Goal: Participate in discussion: Engage in conversation with other users on a specific topic

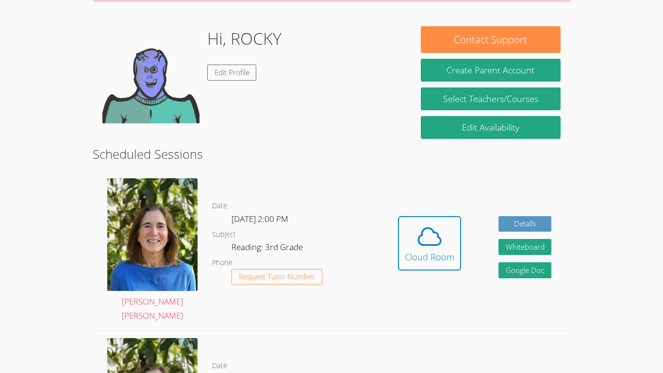
scroll to position [135, 0]
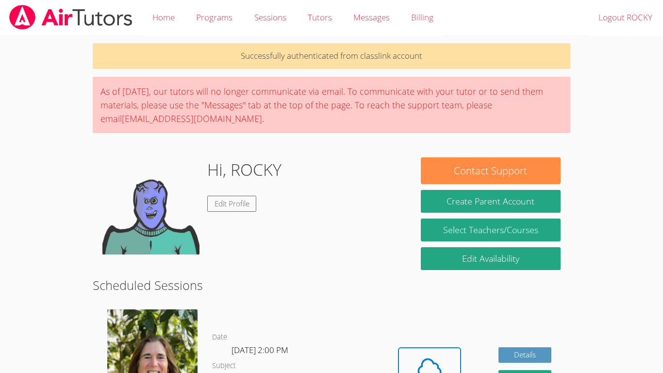
click at [63, 335] on body "Home Programs Sessions Tutors Messages Billing Logout ROCKY Successfully authen…" at bounding box center [331, 186] width 663 height 373
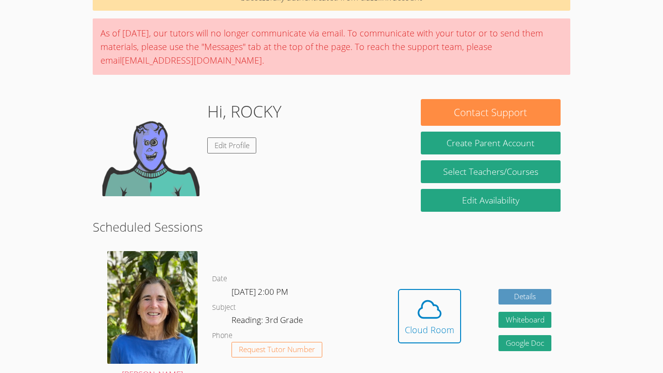
scroll to position [103, 0]
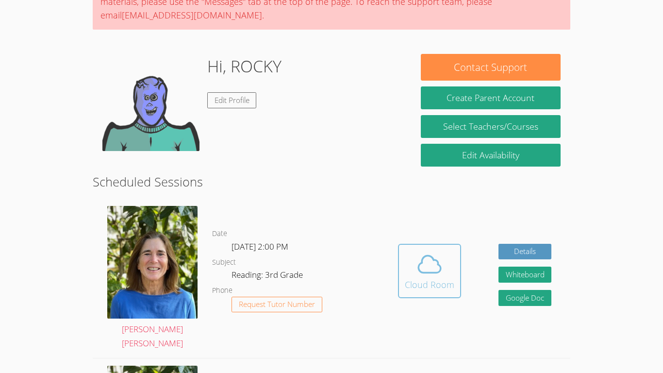
click at [447, 269] on span at bounding box center [430, 264] width 50 height 27
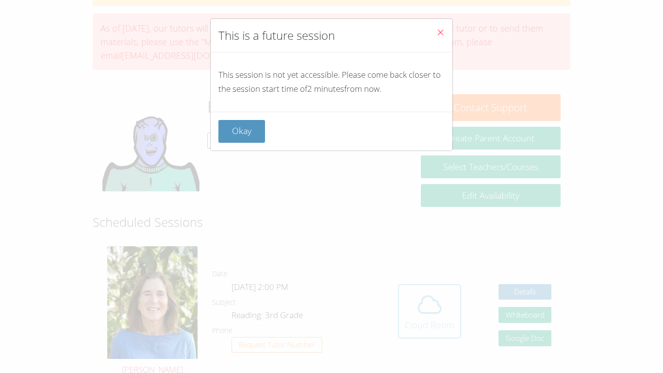
scroll to position [35, 0]
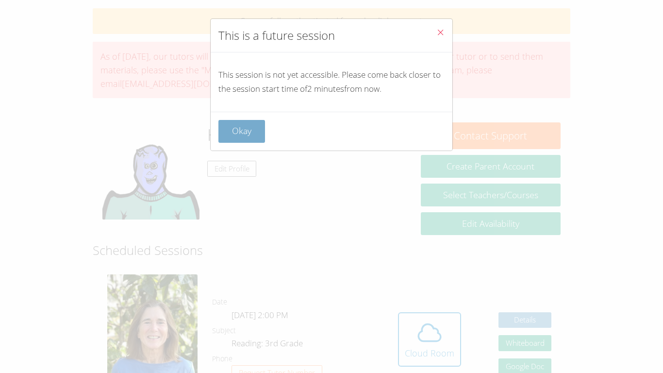
click at [259, 131] on button "Okay" at bounding box center [241, 131] width 47 height 23
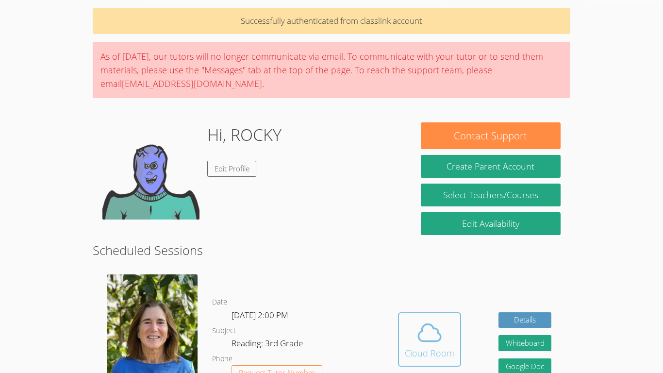
click at [423, 329] on icon at bounding box center [429, 332] width 27 height 27
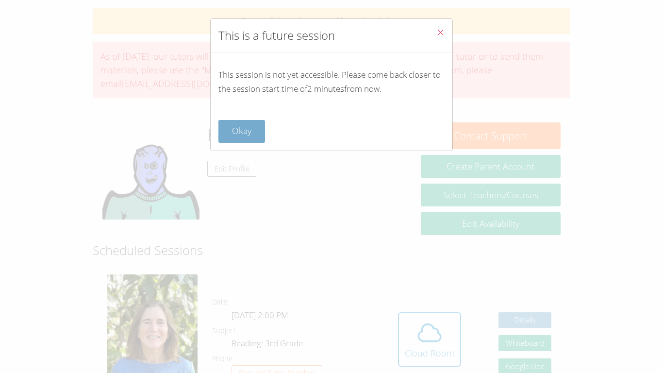
click at [229, 134] on button "Okay" at bounding box center [241, 131] width 47 height 23
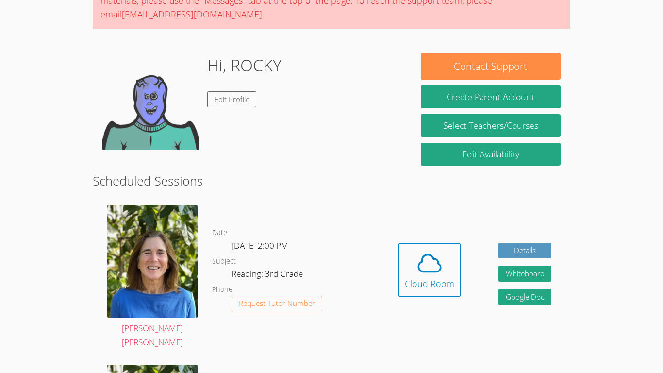
scroll to position [103, 0]
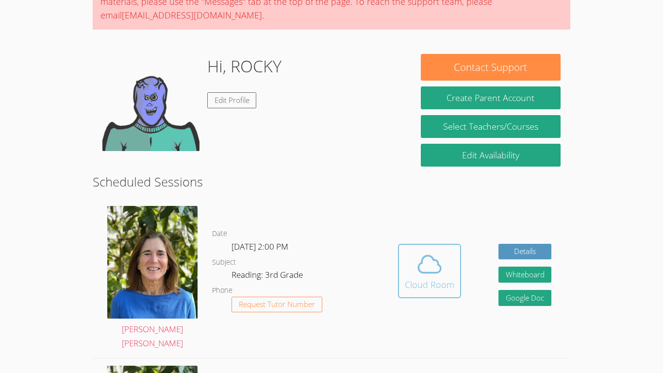
click at [420, 291] on button "Cloud Room" at bounding box center [429, 271] width 63 height 54
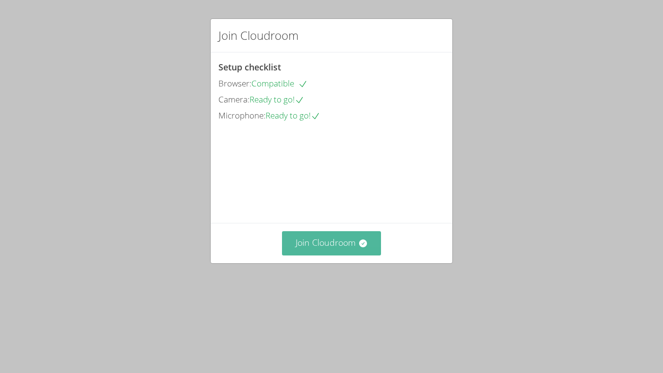
click at [302, 255] on button "Join Cloudroom" at bounding box center [332, 243] width 100 height 24
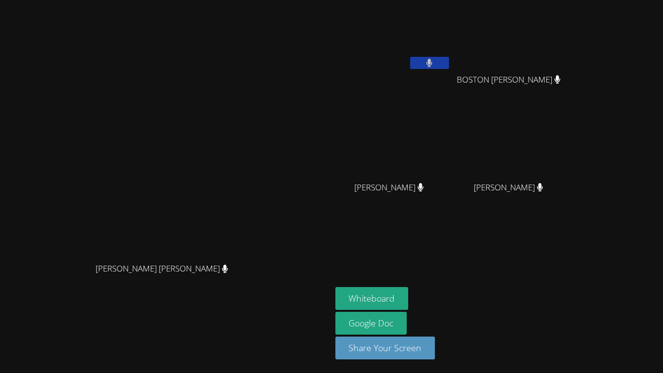
click at [456, 286] on aside "ROCKY BAEZA BOSTON ROBLES BOSTON ROBLES Jesse Carrizales Jesse Carrizales KAIDE…" at bounding box center [453, 186] width 243 height 373
click at [409, 295] on button "Whiteboard" at bounding box center [371, 298] width 73 height 23
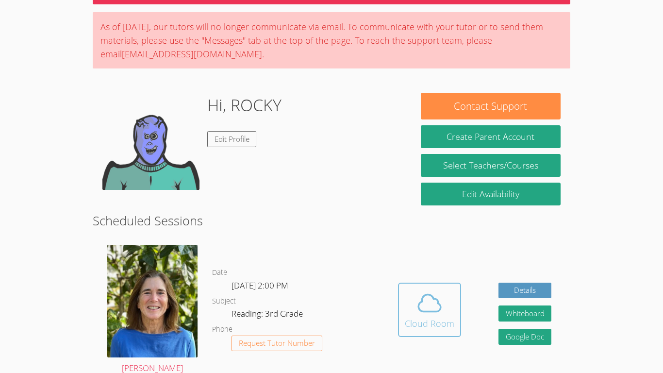
scroll to position [67, 0]
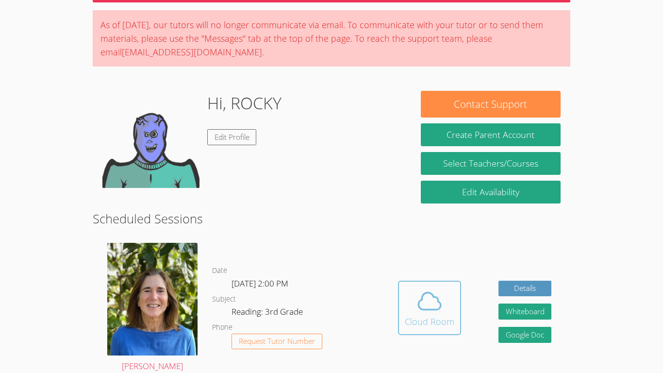
click at [436, 316] on div "Cloud Room" at bounding box center [430, 322] width 50 height 14
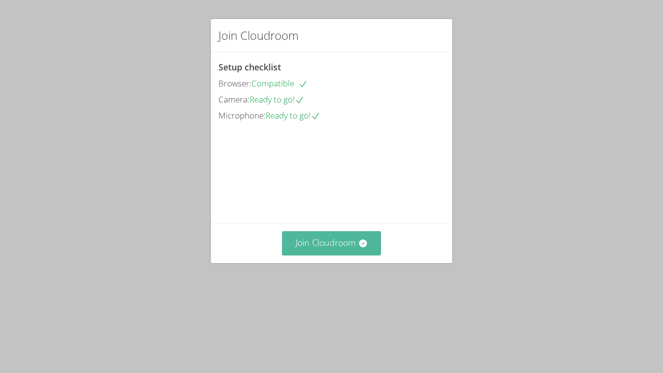
click at [328, 255] on button "Join Cloudroom" at bounding box center [332, 243] width 100 height 24
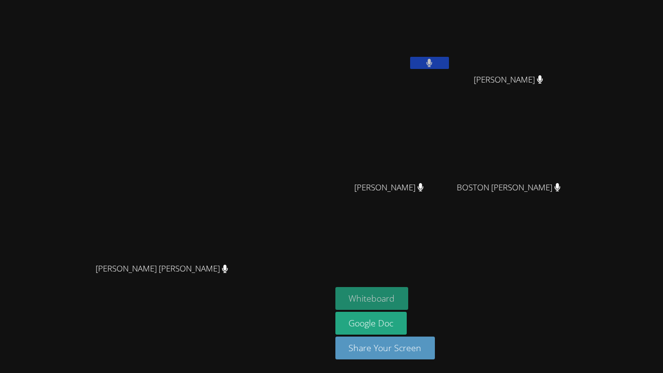
click at [409, 292] on button "Whiteboard" at bounding box center [371, 298] width 73 height 23
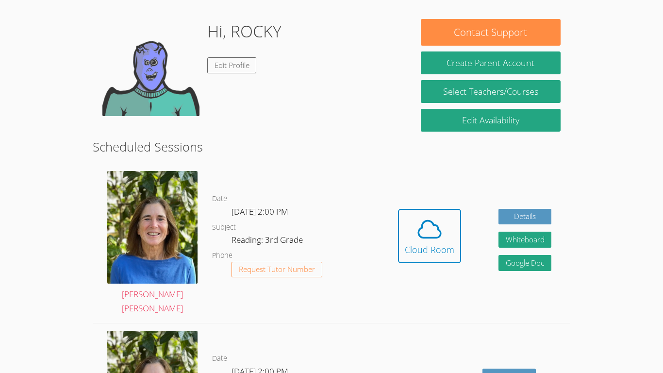
scroll to position [138, 0]
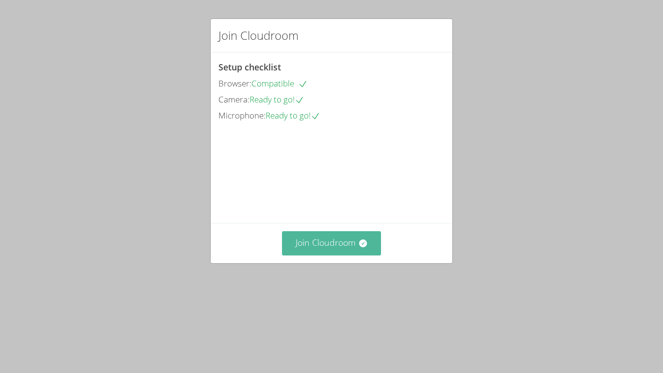
click at [352, 255] on button "Join Cloudroom" at bounding box center [332, 243] width 100 height 24
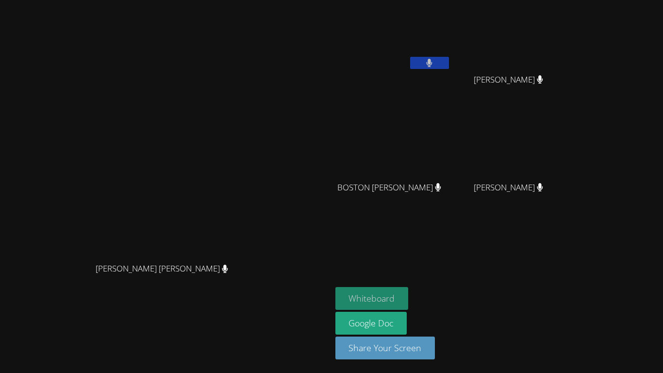
click at [409, 299] on button "Whiteboard" at bounding box center [371, 298] width 73 height 23
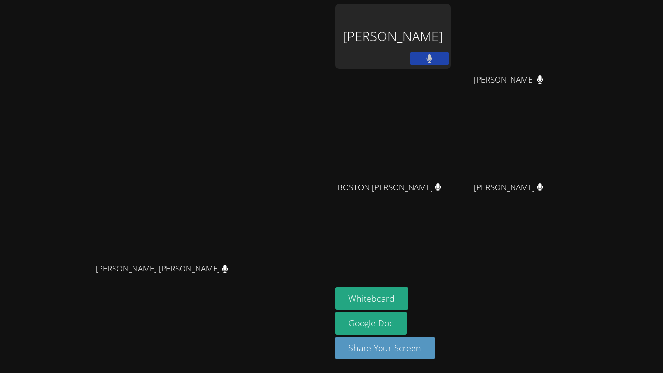
click at [451, 42] on div "[PERSON_NAME]" at bounding box center [393, 36] width 116 height 65
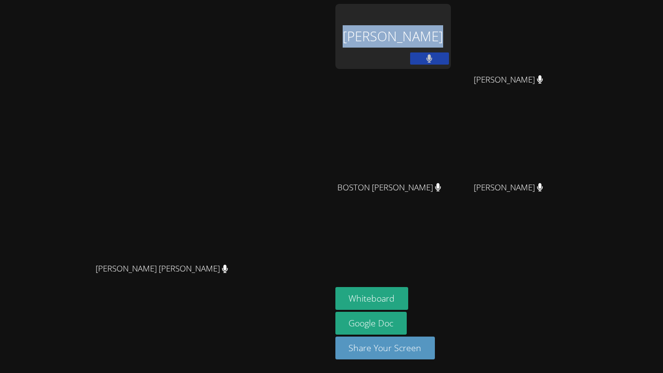
click at [451, 42] on div "[PERSON_NAME]" at bounding box center [393, 36] width 116 height 65
click at [449, 58] on button at bounding box center [429, 58] width 39 height 12
click at [435, 58] on icon at bounding box center [429, 58] width 10 height 8
click at [451, 37] on div "ROCKY BAEZA" at bounding box center [393, 36] width 116 height 65
click at [451, 29] on div "ROCKY BAEZA" at bounding box center [393, 36] width 116 height 65
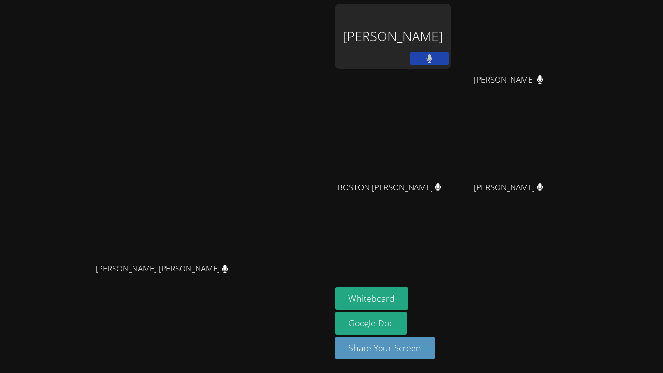
click at [451, 31] on div "ROCKY BAEZA" at bounding box center [393, 36] width 116 height 65
click at [451, 33] on div "[PERSON_NAME]" at bounding box center [393, 36] width 116 height 65
click at [238, 111] on video at bounding box center [166, 167] width 146 height 182
click at [451, 56] on div "[PERSON_NAME]" at bounding box center [393, 36] width 116 height 65
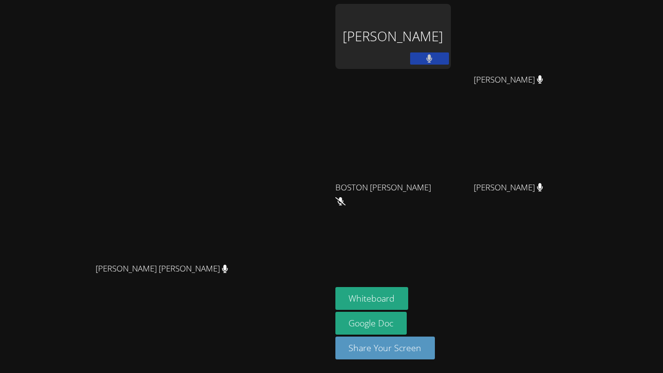
click at [451, 56] on div "[PERSON_NAME]" at bounding box center [393, 36] width 116 height 65
click at [451, 34] on div "[PERSON_NAME]" at bounding box center [393, 36] width 116 height 65
click at [444, 44] on div "[PERSON_NAME]" at bounding box center [393, 36] width 116 height 65
click at [451, 61] on div "[PERSON_NAME]" at bounding box center [393, 36] width 116 height 65
click at [90, 356] on div "Rae Ann Upton Rae Ann Upton" at bounding box center [166, 186] width 324 height 365
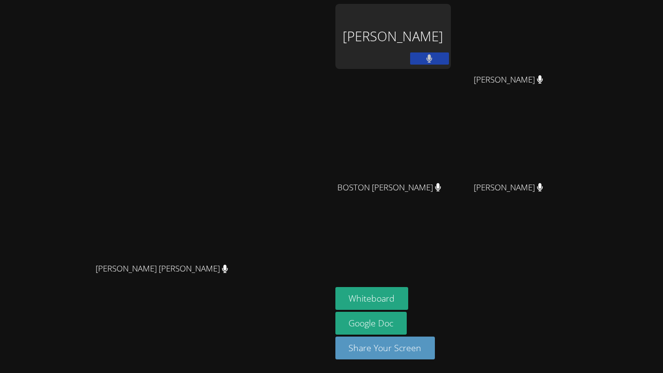
click at [451, 61] on div "[PERSON_NAME]" at bounding box center [393, 36] width 116 height 65
click at [449, 62] on button at bounding box center [429, 58] width 39 height 12
click at [449, 56] on button at bounding box center [429, 58] width 39 height 12
click at [449, 58] on button at bounding box center [429, 58] width 39 height 12
click at [435, 61] on icon at bounding box center [429, 58] width 10 height 8
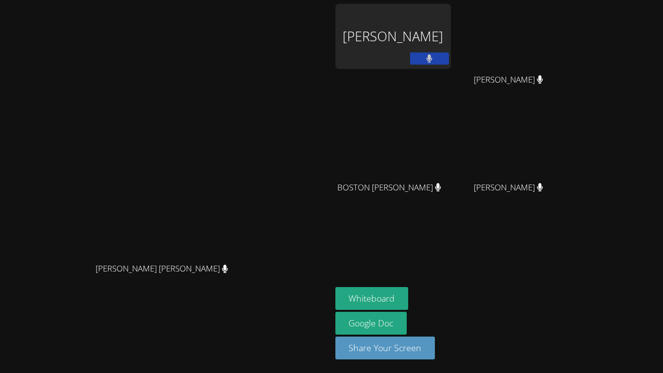
click at [451, 55] on div "[PERSON_NAME]" at bounding box center [393, 36] width 116 height 65
click at [451, 41] on div "[PERSON_NAME]" at bounding box center [393, 36] width 116 height 65
click at [451, 47] on div "[PERSON_NAME]" at bounding box center [393, 36] width 116 height 65
click at [238, 157] on video at bounding box center [166, 167] width 146 height 182
click at [238, 121] on video at bounding box center [166, 167] width 146 height 182
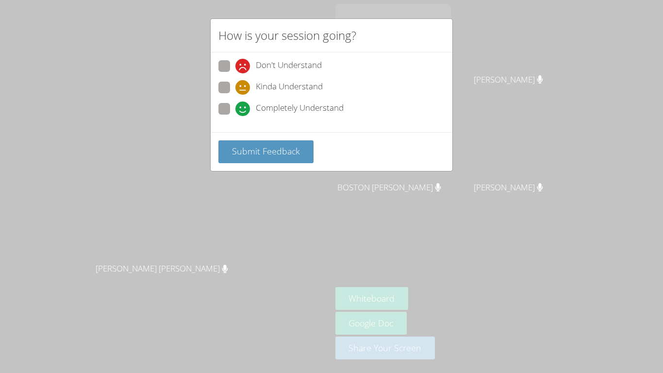
click at [231, 110] on label "Completely Understand" at bounding box center [280, 109] width 125 height 13
click at [235, 110] on input "Completely Understand" at bounding box center [239, 107] width 8 height 8
radio input "true"
click at [234, 156] on span "Submit Feedback" at bounding box center [266, 151] width 68 height 12
click at [237, 107] on icon at bounding box center [242, 108] width 15 height 15
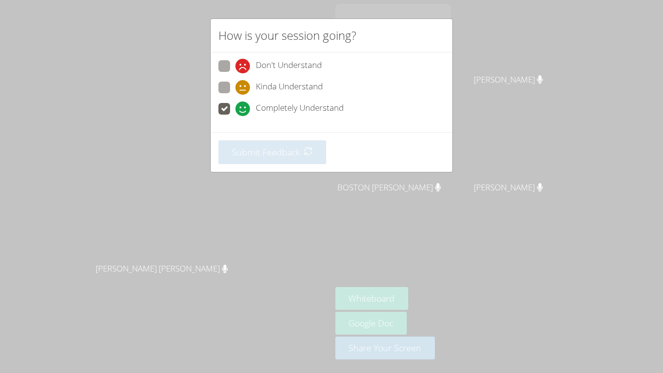
click at [237, 107] on input "Completely Understand" at bounding box center [239, 107] width 8 height 8
click at [396, 7] on div "How is your session going? Don't Understand Kinda Understand Completely Underst…" at bounding box center [331, 186] width 663 height 373
click at [463, 290] on div "How is your session going? Don't Understand Kinda Understand Completely Underst…" at bounding box center [331, 186] width 663 height 373
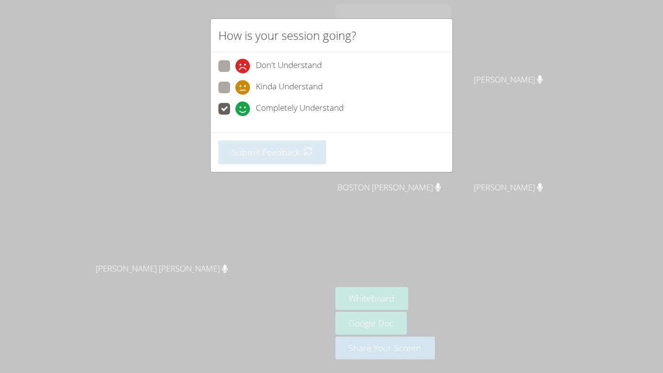
click at [463, 290] on div "How is your session going? Don't Understand Kinda Understand Completely Underst…" at bounding box center [331, 186] width 663 height 373
click at [243, 77] on div "Don't Understand" at bounding box center [331, 68] width 226 height 17
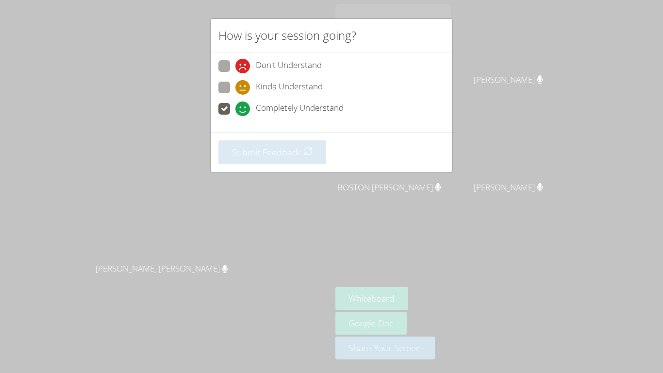
click at [243, 91] on icon at bounding box center [242, 87] width 15 height 15
click at [243, 90] on input "Kinda Understand" at bounding box center [239, 86] width 8 height 8
radio input "true"
click at [243, 91] on icon at bounding box center [242, 87] width 15 height 15
click at [243, 90] on input "Kinda Understand" at bounding box center [239, 86] width 8 height 8
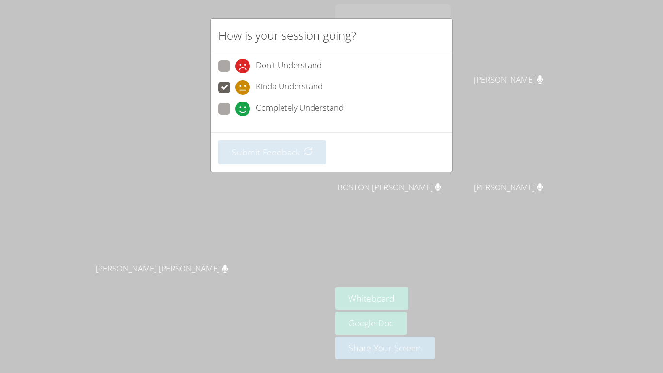
click at [243, 91] on icon at bounding box center [242, 87] width 15 height 15
click at [243, 90] on input "Kinda Understand" at bounding box center [239, 86] width 8 height 8
click at [237, 65] on icon at bounding box center [242, 66] width 15 height 15
click at [237, 65] on input "Don't Understand" at bounding box center [239, 64] width 8 height 8
radio input "true"
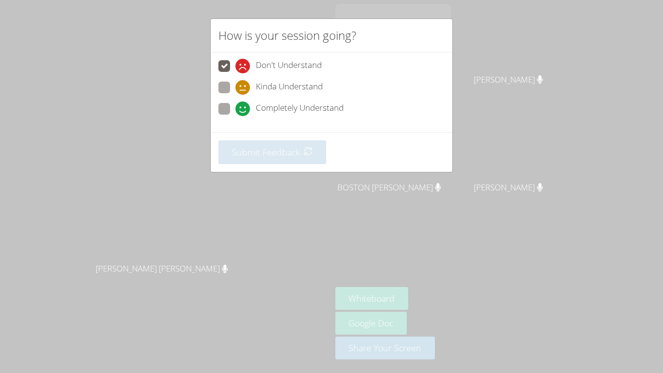
click at [242, 112] on icon at bounding box center [242, 108] width 15 height 15
click at [242, 111] on input "Completely Understand" at bounding box center [239, 107] width 8 height 8
radio input "true"
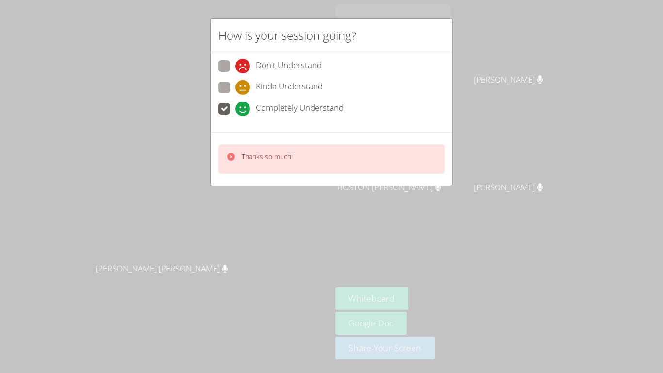
click at [269, 164] on div "Thanks so much!" at bounding box center [267, 159] width 51 height 14
drag, startPoint x: 267, startPoint y: 166, endPoint x: 289, endPoint y: 166, distance: 22.3
click at [289, 166] on div "Thanks so much!" at bounding box center [331, 159] width 226 height 30
click at [305, 166] on div "Thanks so much!" at bounding box center [331, 159] width 226 height 30
click at [351, 88] on div "Kinda Understand" at bounding box center [331, 90] width 226 height 17
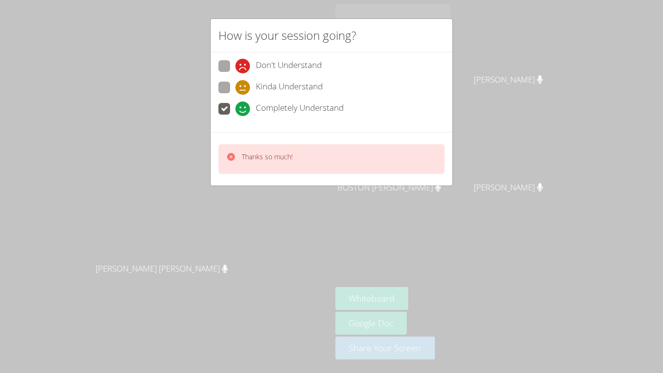
click at [351, 88] on div "Kinda Understand" at bounding box center [331, 90] width 226 height 17
click at [319, 32] on h2 "How is your session going?" at bounding box center [287, 35] width 138 height 17
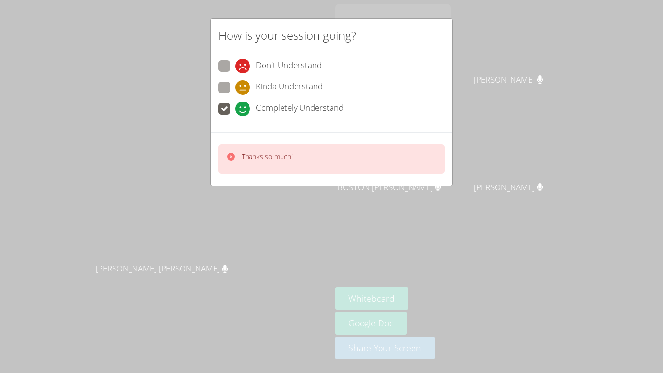
click at [320, 32] on h2 "How is your session going?" at bounding box center [287, 35] width 138 height 17
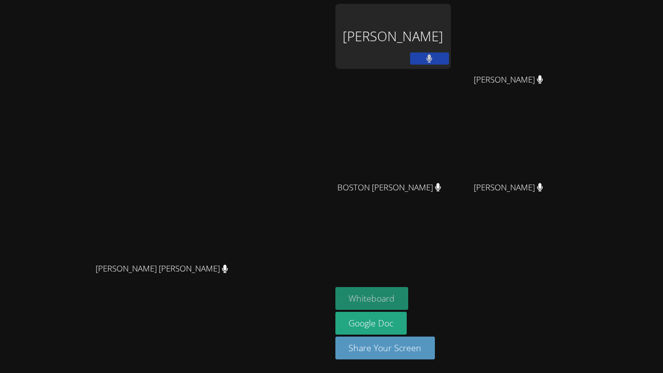
click at [409, 302] on button "Whiteboard" at bounding box center [371, 298] width 73 height 23
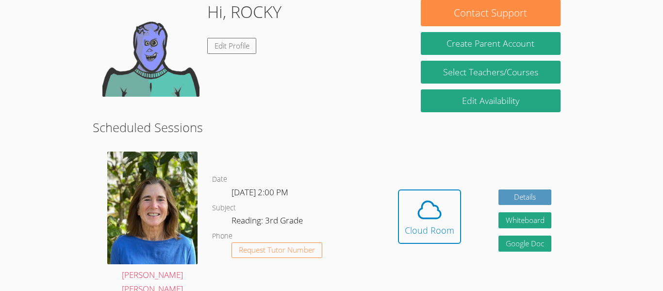
scroll to position [159, 0]
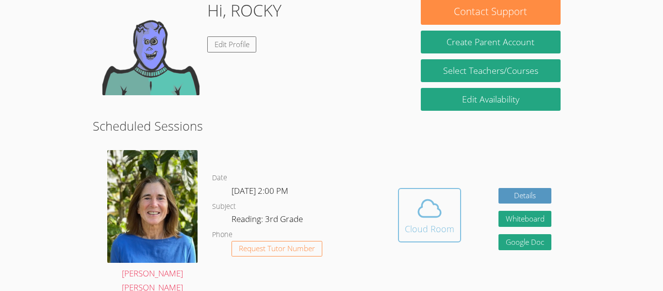
click at [416, 211] on icon at bounding box center [429, 208] width 27 height 27
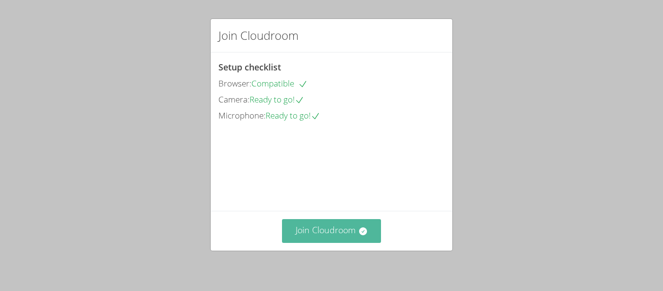
click at [321, 235] on button "Join Cloudroom" at bounding box center [332, 231] width 100 height 24
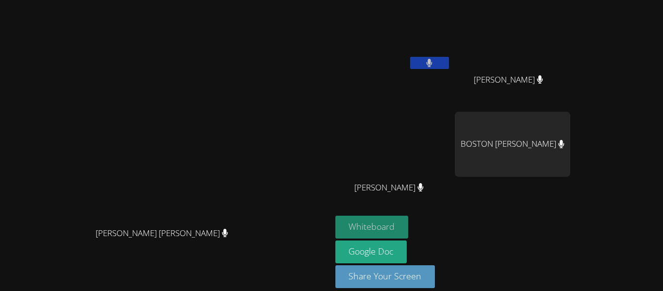
click at [409, 231] on button "Whiteboard" at bounding box center [371, 227] width 73 height 23
